Goal: Information Seeking & Learning: Check status

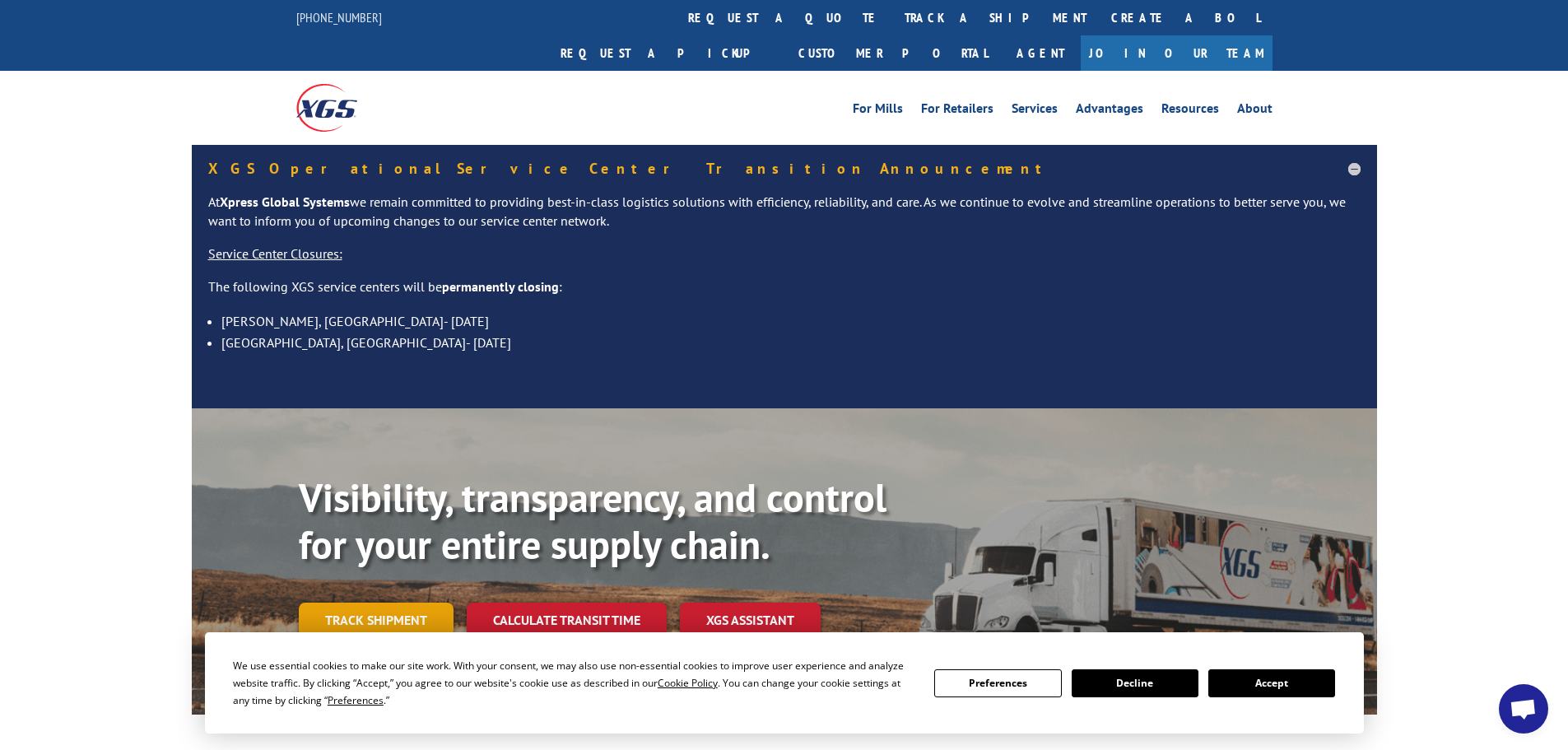
click at [377, 602] on link "Track shipment" at bounding box center [375, 619] width 155 height 35
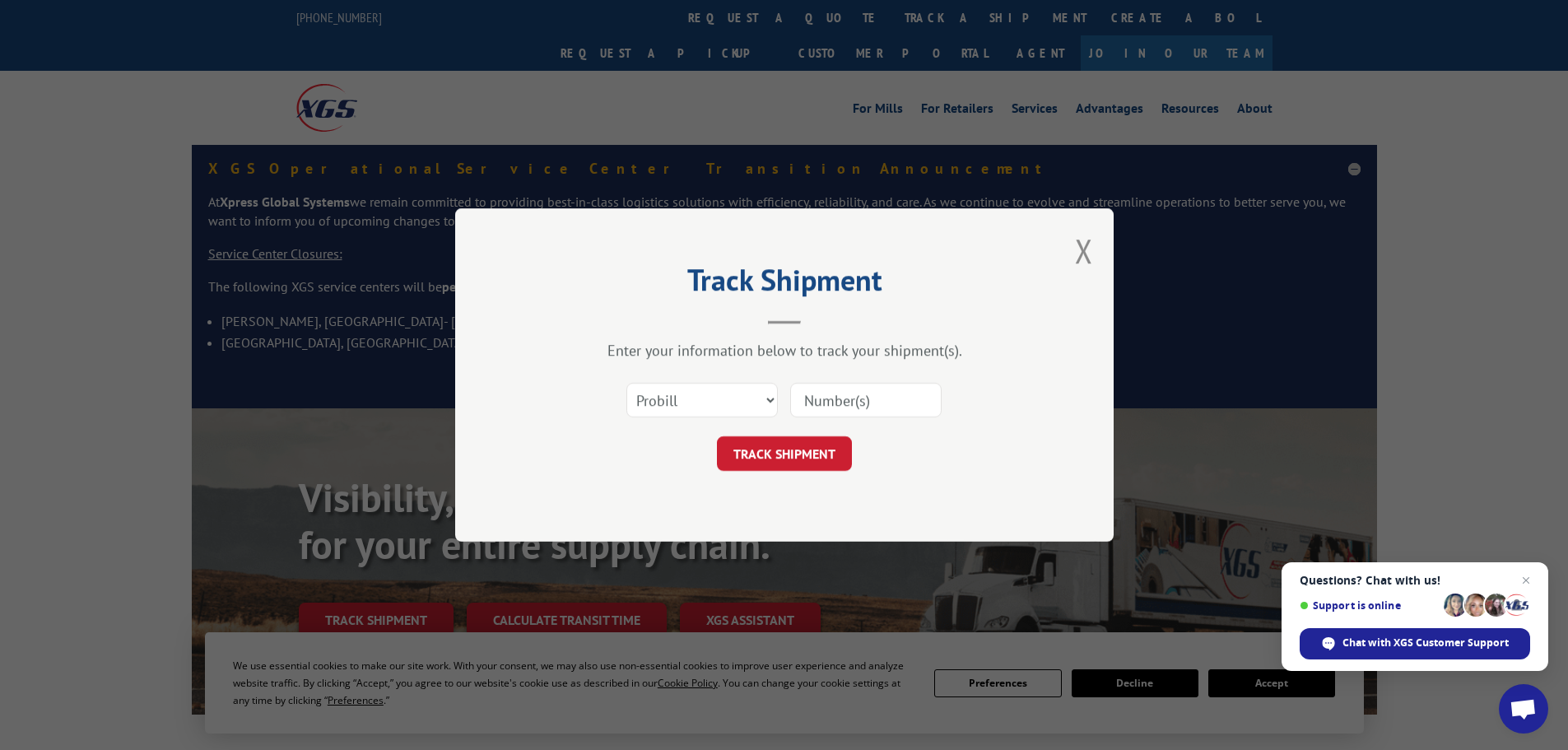
click at [836, 399] on input at bounding box center [866, 400] width 152 height 35
type input "17227710"
click at [775, 451] on button "TRACK SHIPMENT" at bounding box center [784, 453] width 135 height 35
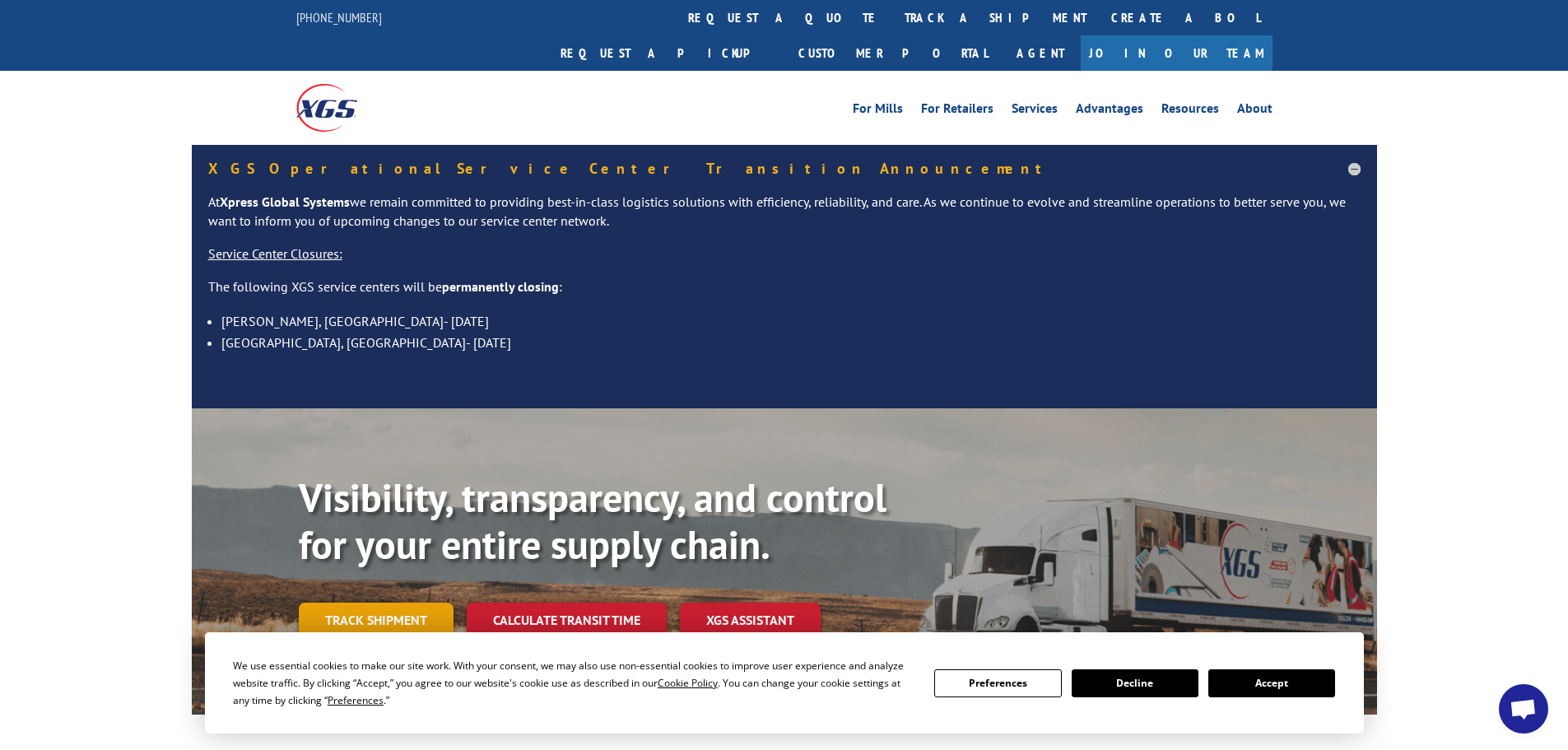
click at [328, 602] on link "Track shipment" at bounding box center [375, 619] width 155 height 35
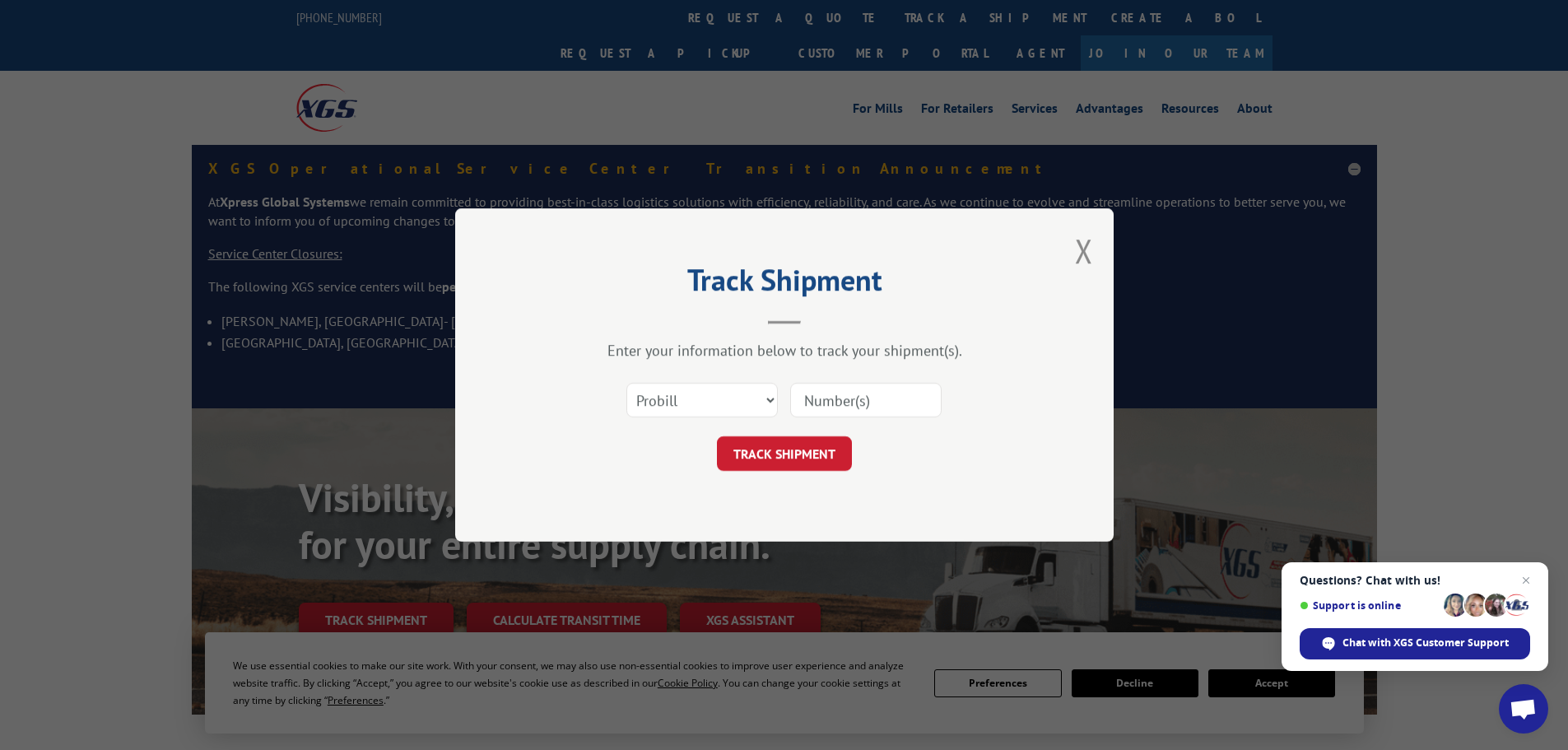
click at [853, 405] on input at bounding box center [866, 400] width 152 height 35
type input "17469261"
click at [815, 444] on button "TRACK SHIPMENT" at bounding box center [784, 453] width 135 height 35
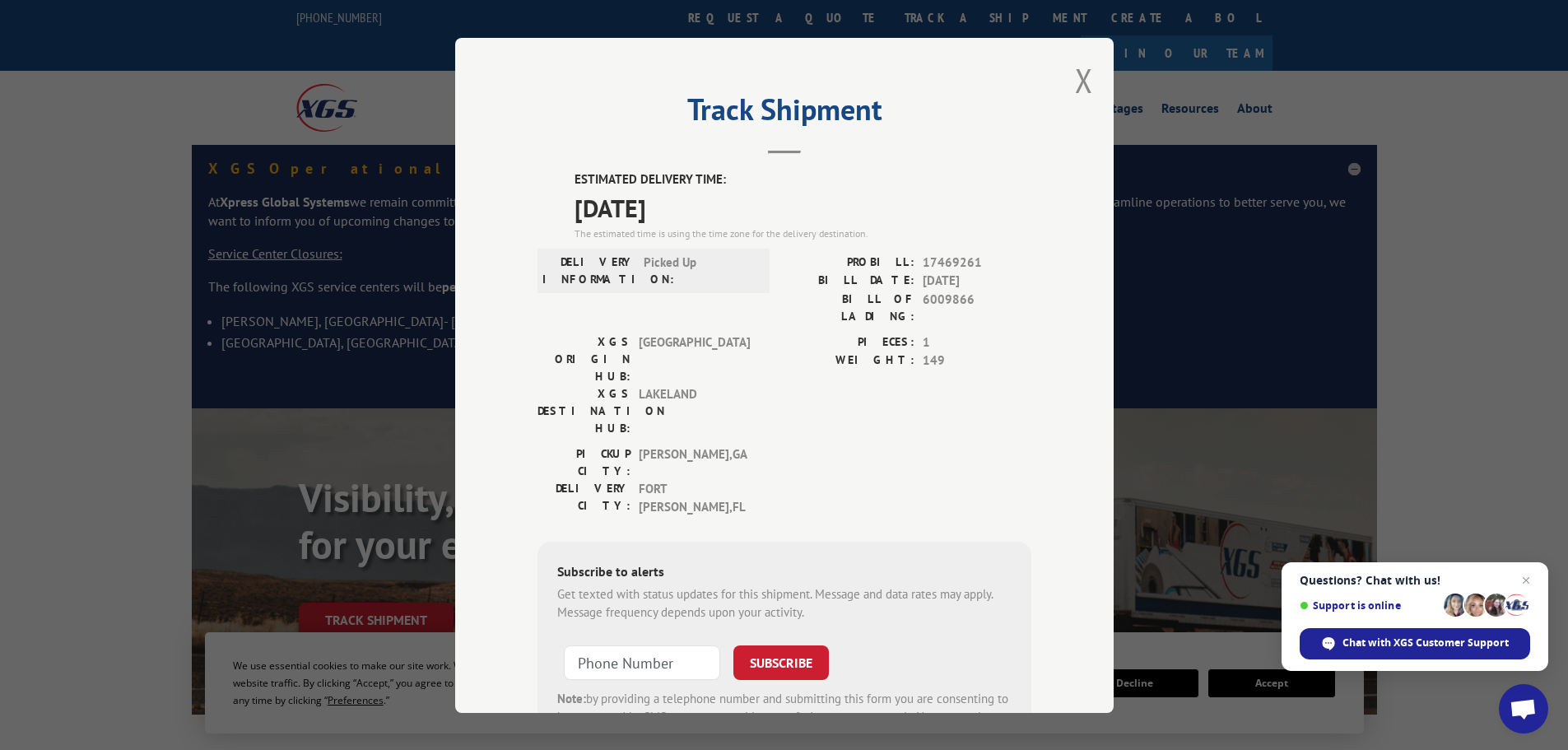
drag, startPoint x: 1063, startPoint y: 78, endPoint x: 1028, endPoint y: 2, distance: 83.7
click at [1062, 74] on div "Track Shipment ESTIMATED DELIVERY TIME: 09/04/2025 The estimated time is using …" at bounding box center [784, 375] width 659 height 675
click at [1074, 78] on button "Close modal" at bounding box center [1083, 80] width 18 height 43
